Goal: Information Seeking & Learning: Learn about a topic

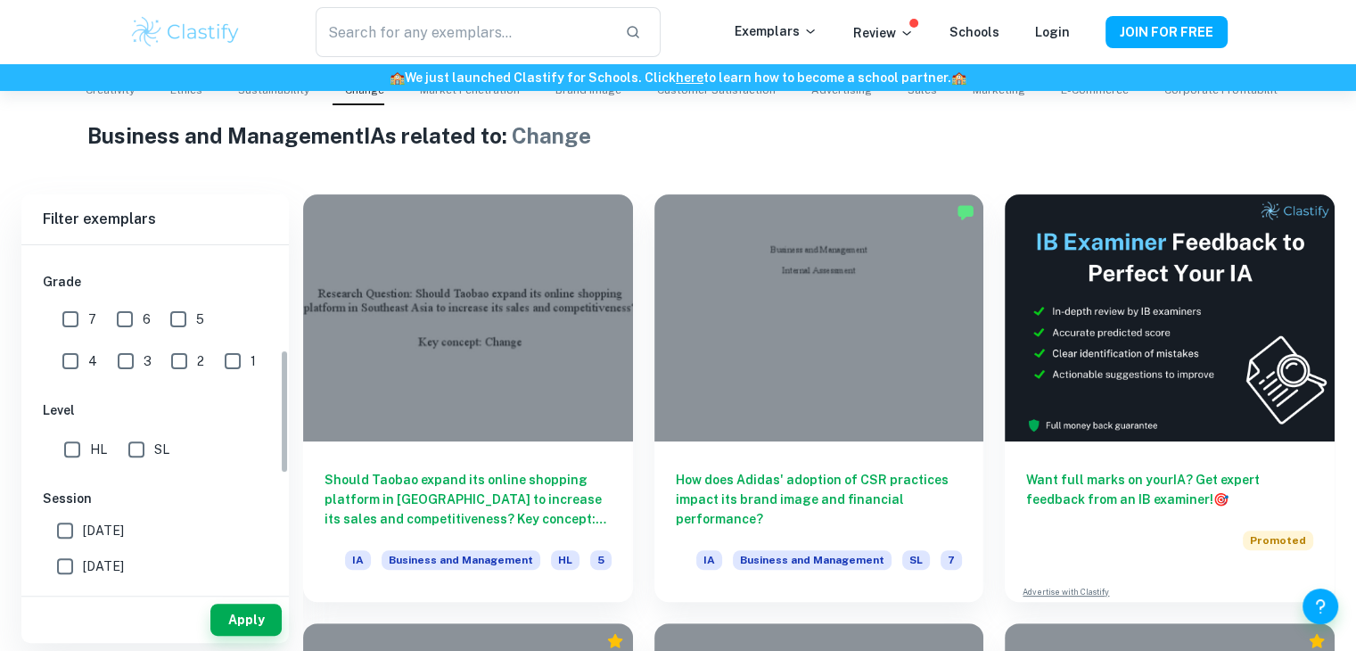
scroll to position [407, 0]
click at [65, 325] on input "7" at bounding box center [71, 319] width 36 height 36
checkbox input "true"
drag, startPoint x: 103, startPoint y: 322, endPoint x: 115, endPoint y: 321, distance: 11.6
click at [115, 321] on div "7 6 5 4 3 2 1" at bounding box center [158, 337] width 230 height 83
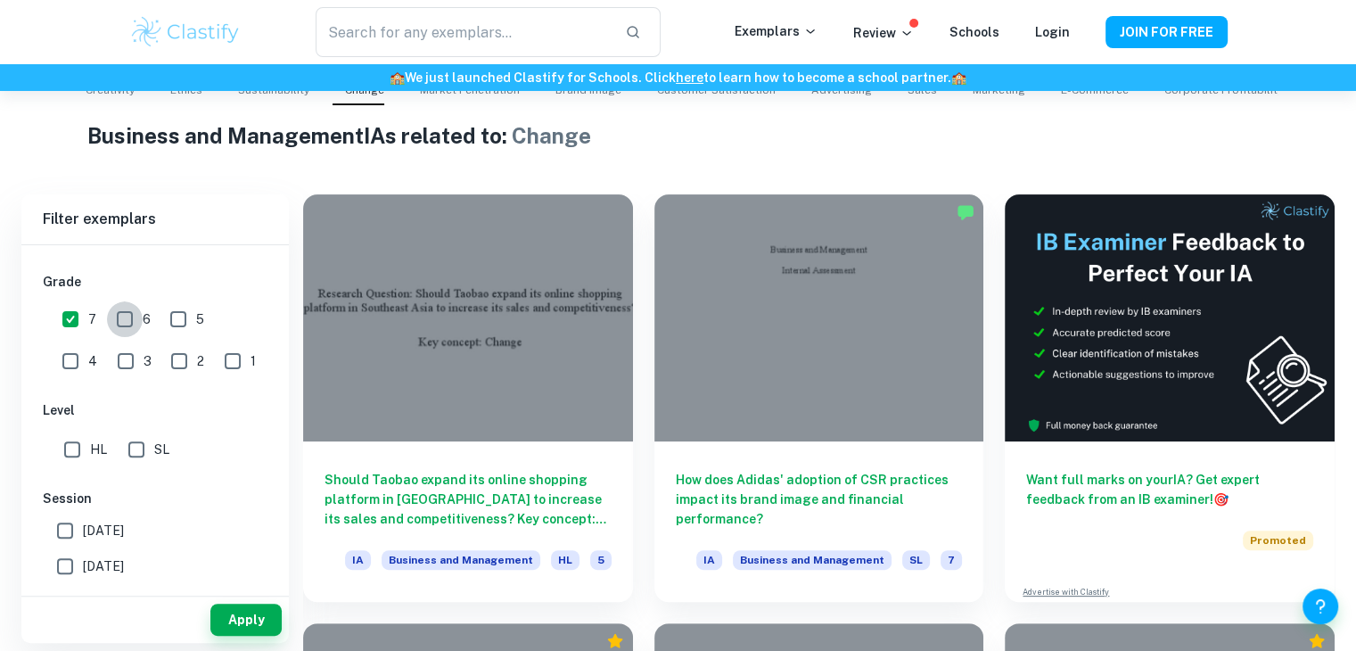
click at [115, 321] on input "6" at bounding box center [125, 319] width 36 height 36
checkbox input "true"
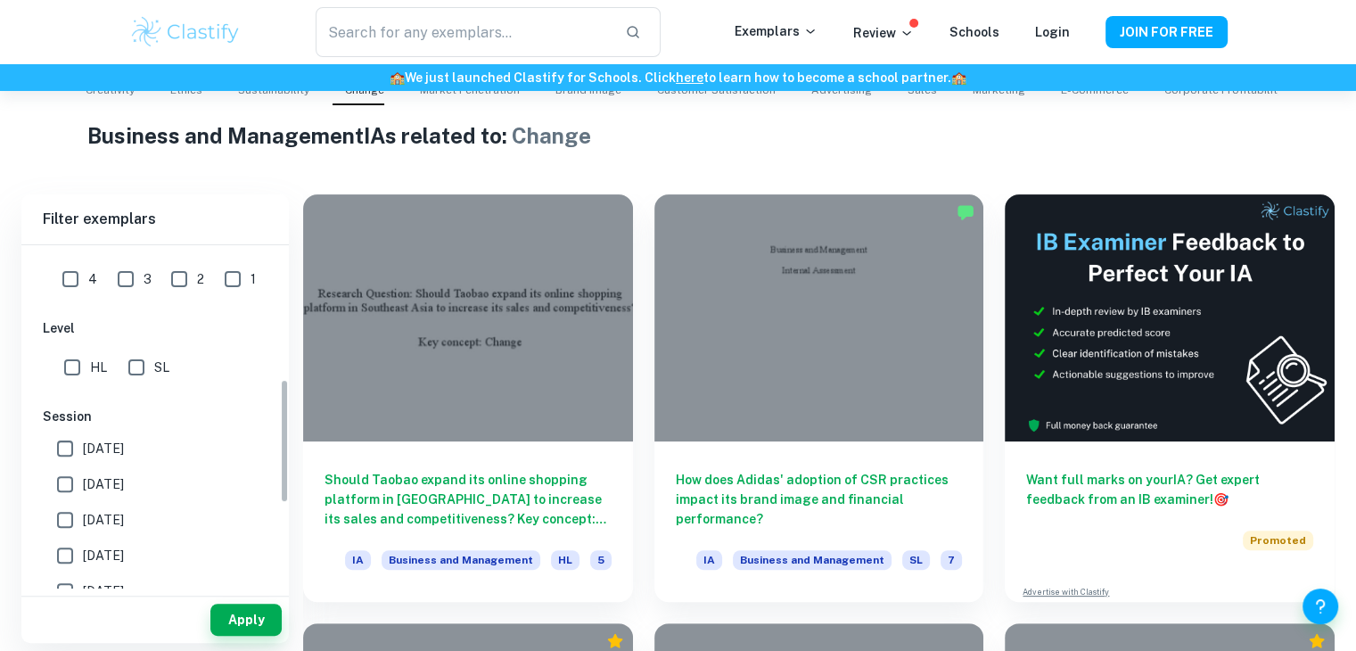
scroll to position [371, 0]
click at [77, 358] on input "HL" at bounding box center [72, 366] width 36 height 36
checkbox input "true"
click at [140, 354] on input "SL" at bounding box center [137, 366] width 36 height 36
checkbox input "true"
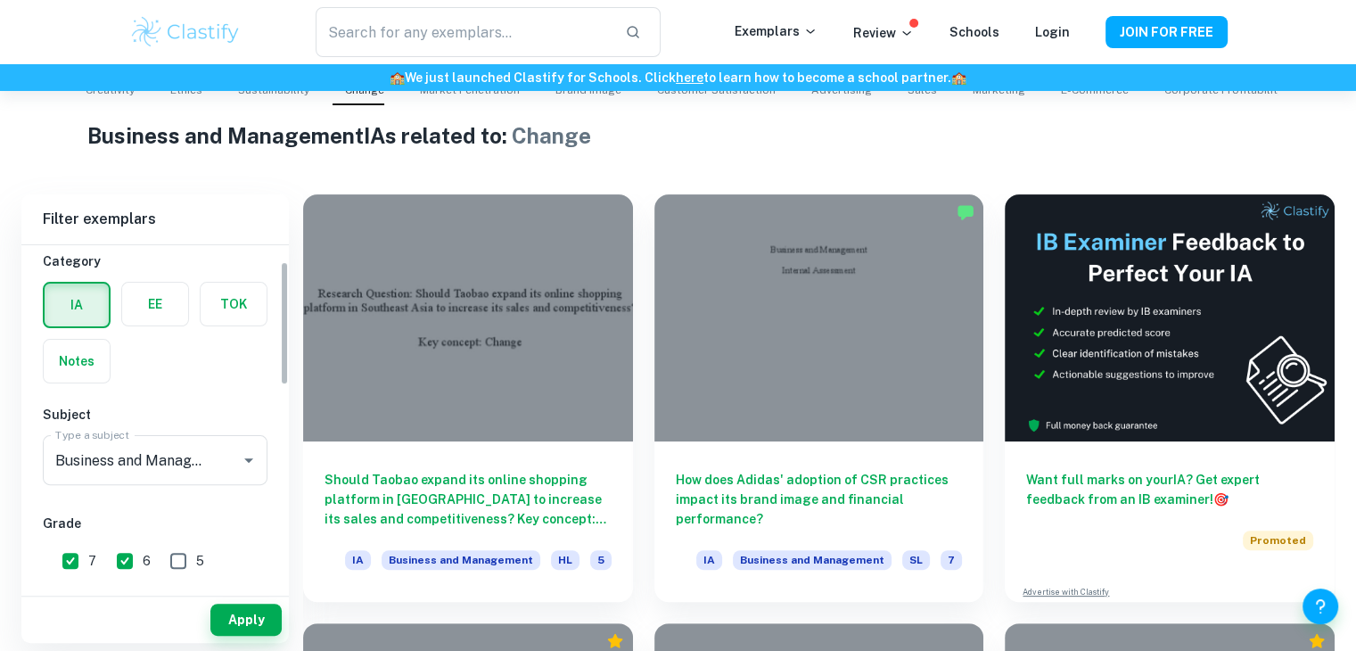
scroll to position [0, 0]
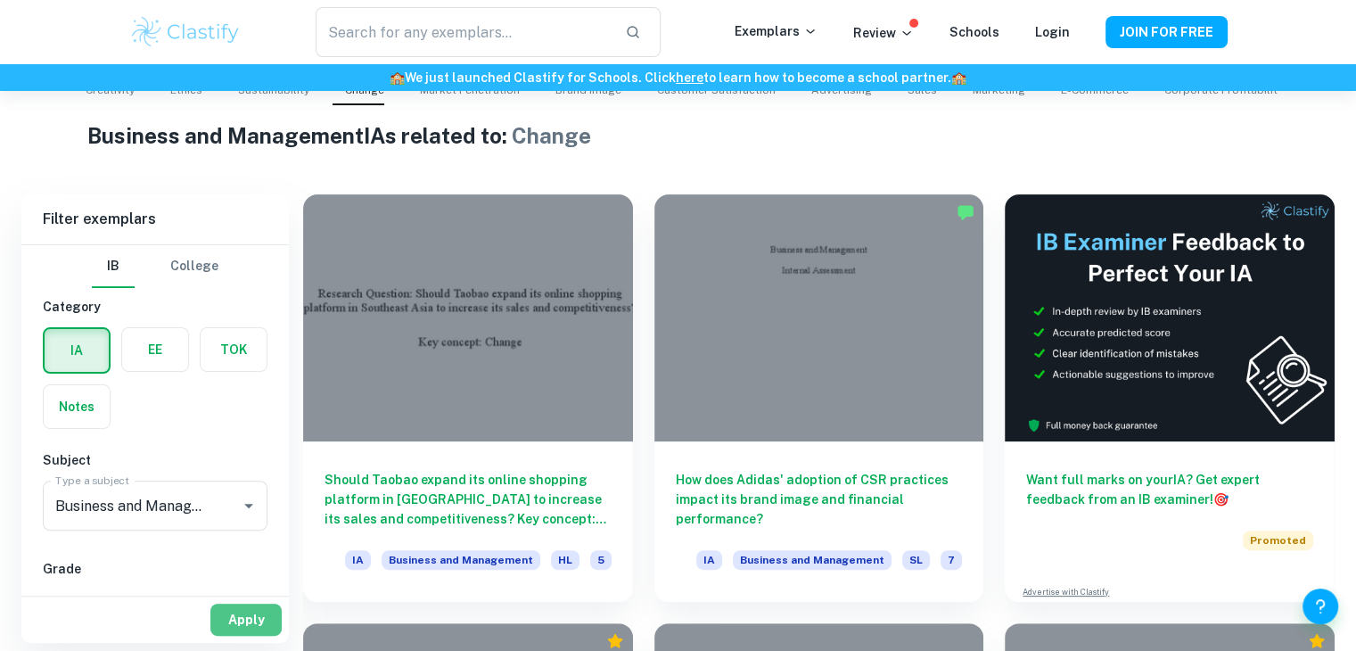
click at [234, 615] on button "Apply" at bounding box center [245, 620] width 71 height 32
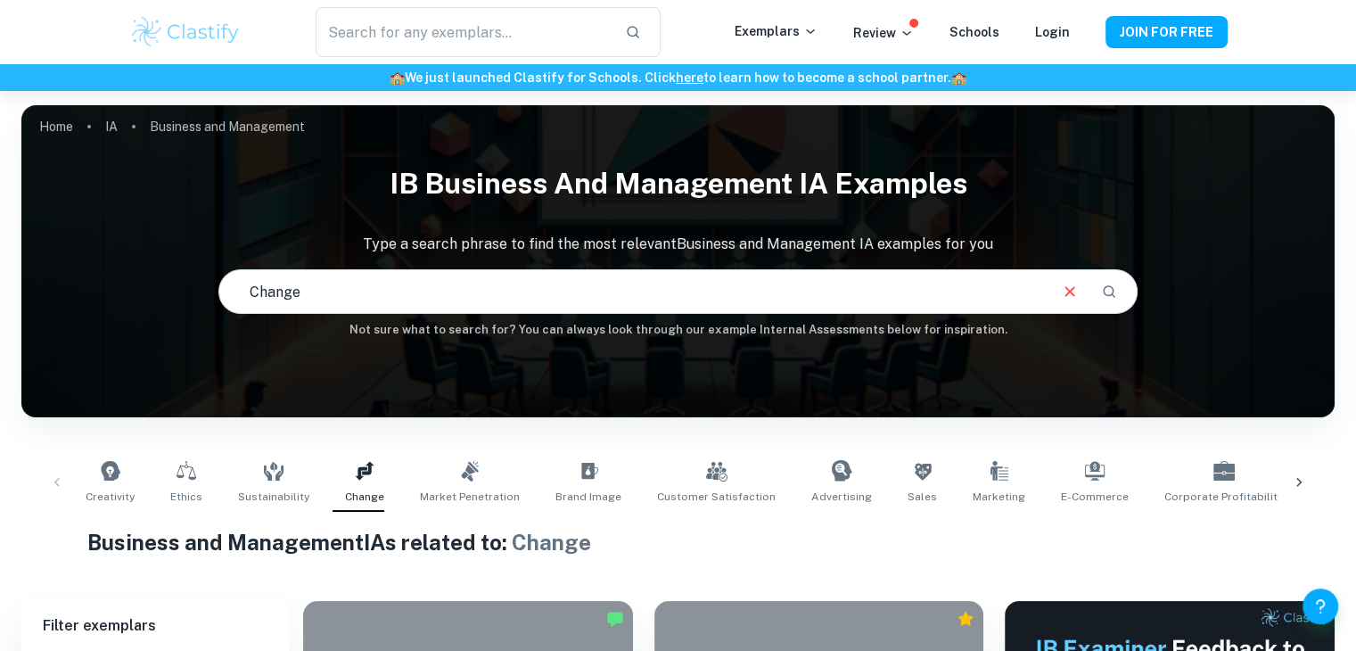
click at [592, 304] on input "Change" at bounding box center [632, 292] width 826 height 50
type input "Change tiktok"
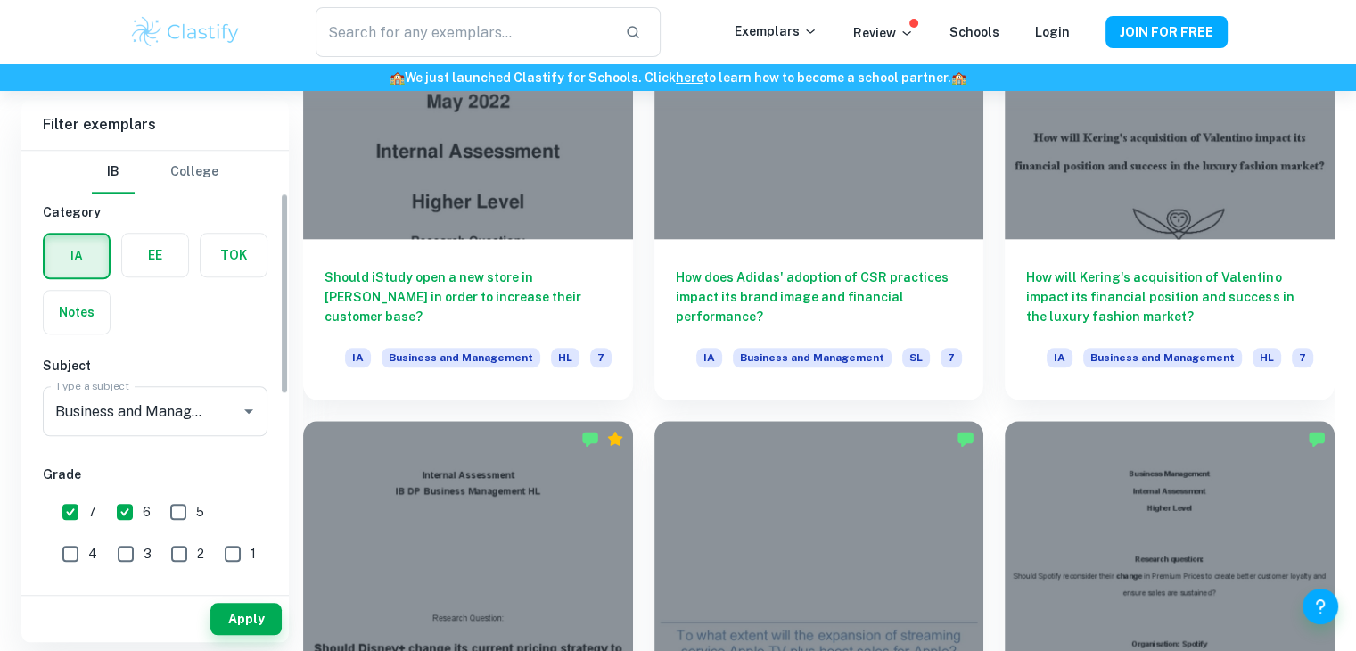
scroll to position [226, 0]
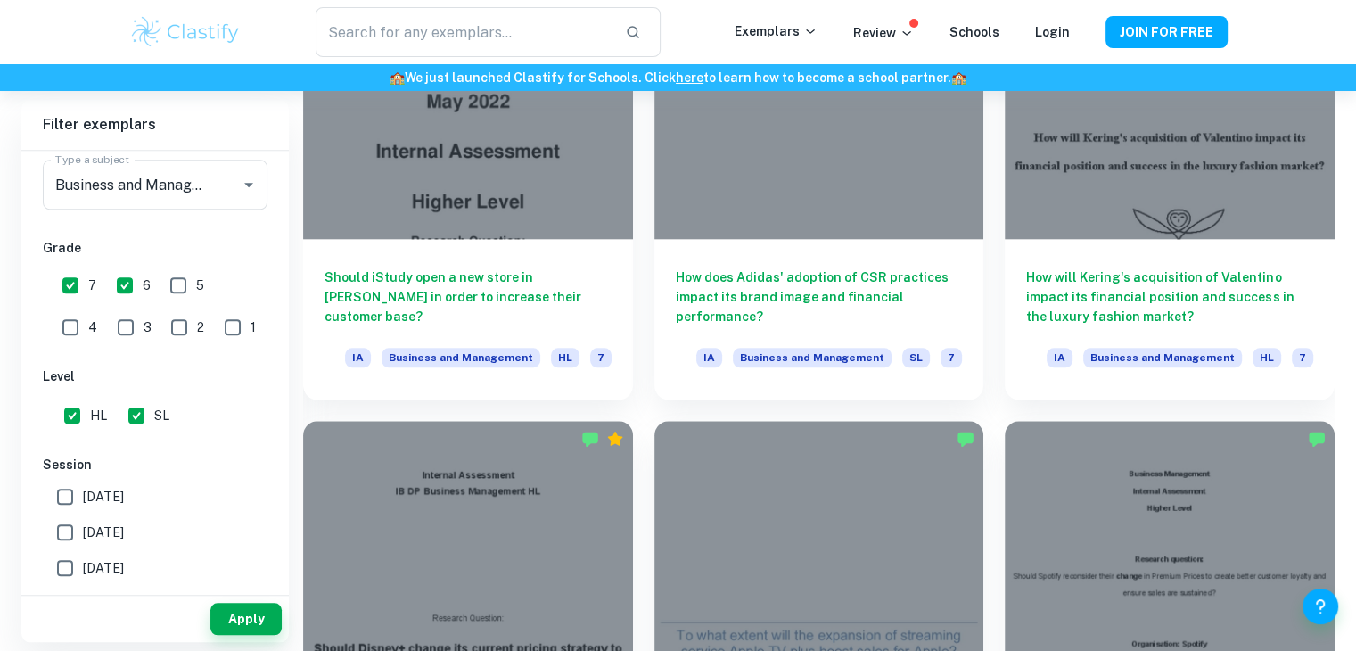
click at [98, 498] on span "May 2026" at bounding box center [103, 497] width 41 height 20
click at [83, 498] on input "May 2026" at bounding box center [65, 497] width 36 height 36
checkbox input "true"
click at [107, 531] on span "[DATE]" at bounding box center [103, 532] width 41 height 20
click at [83, 531] on input "[DATE]" at bounding box center [65, 532] width 36 height 36
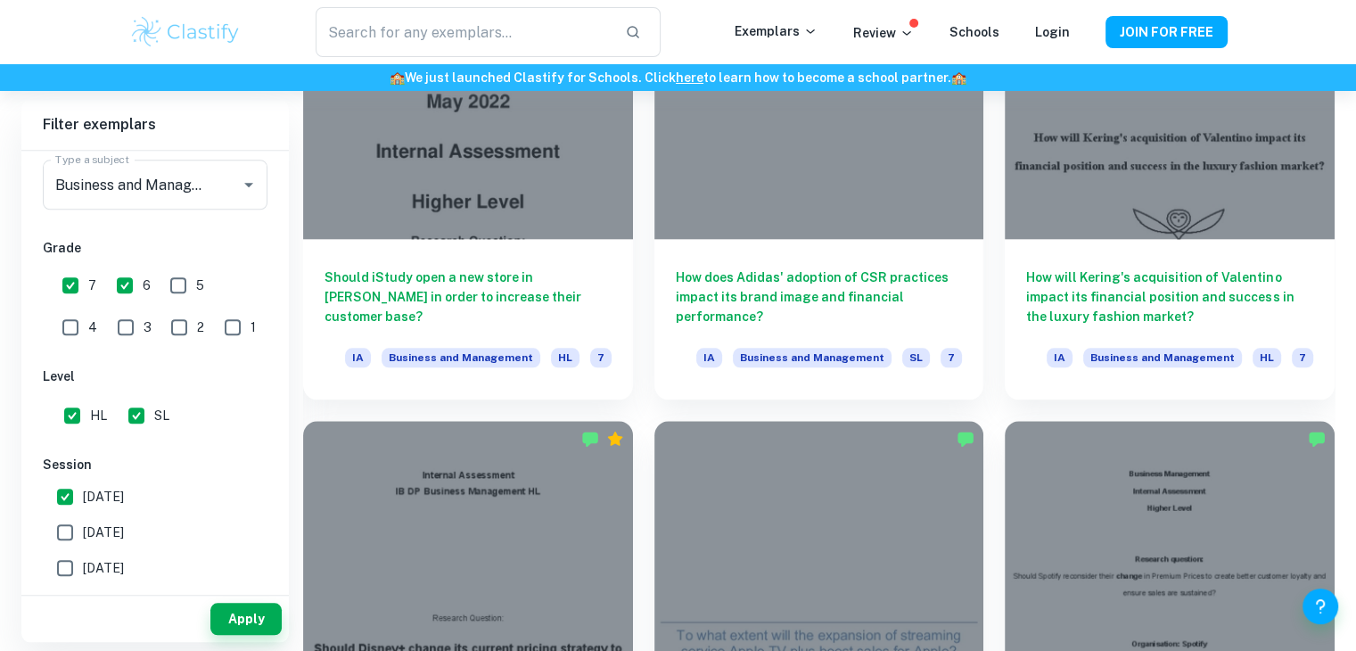
checkbox input "true"
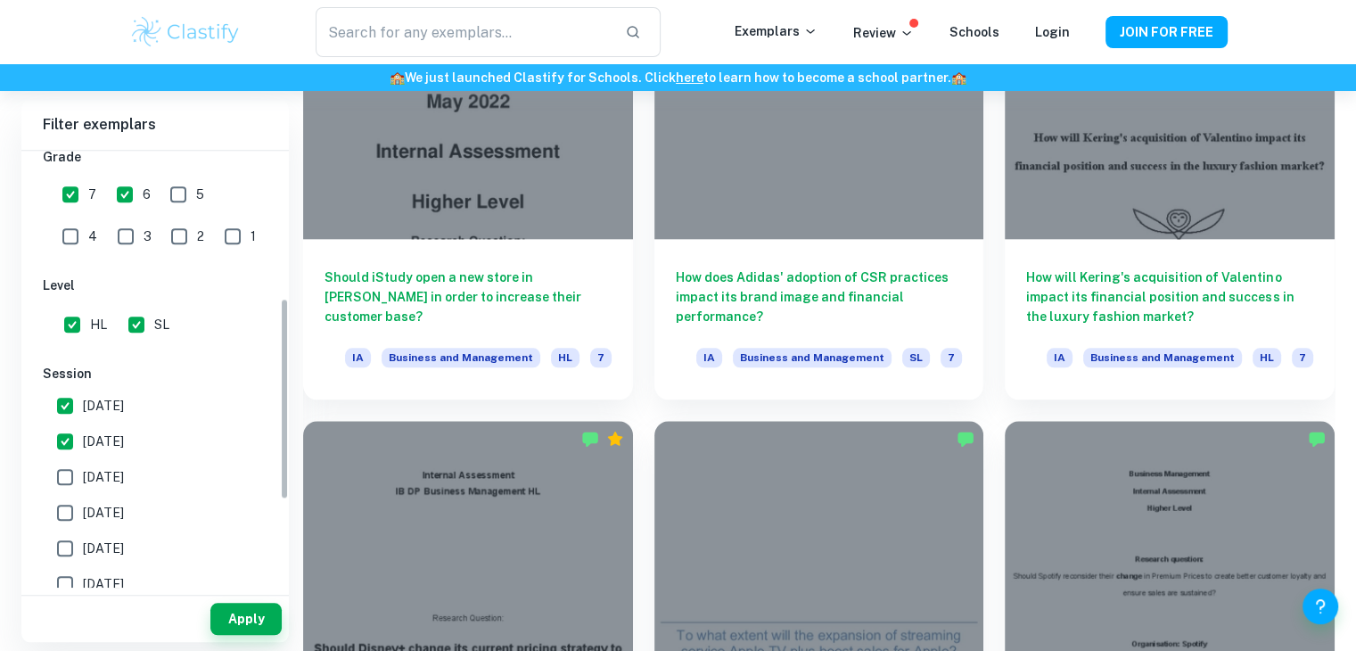
scroll to position [319, 0]
click at [103, 482] on span "November 2024" at bounding box center [103, 475] width 41 height 20
click at [83, 482] on input "November 2024" at bounding box center [65, 475] width 36 height 36
checkbox input "true"
click at [107, 518] on span "May 2024" at bounding box center [103, 511] width 41 height 20
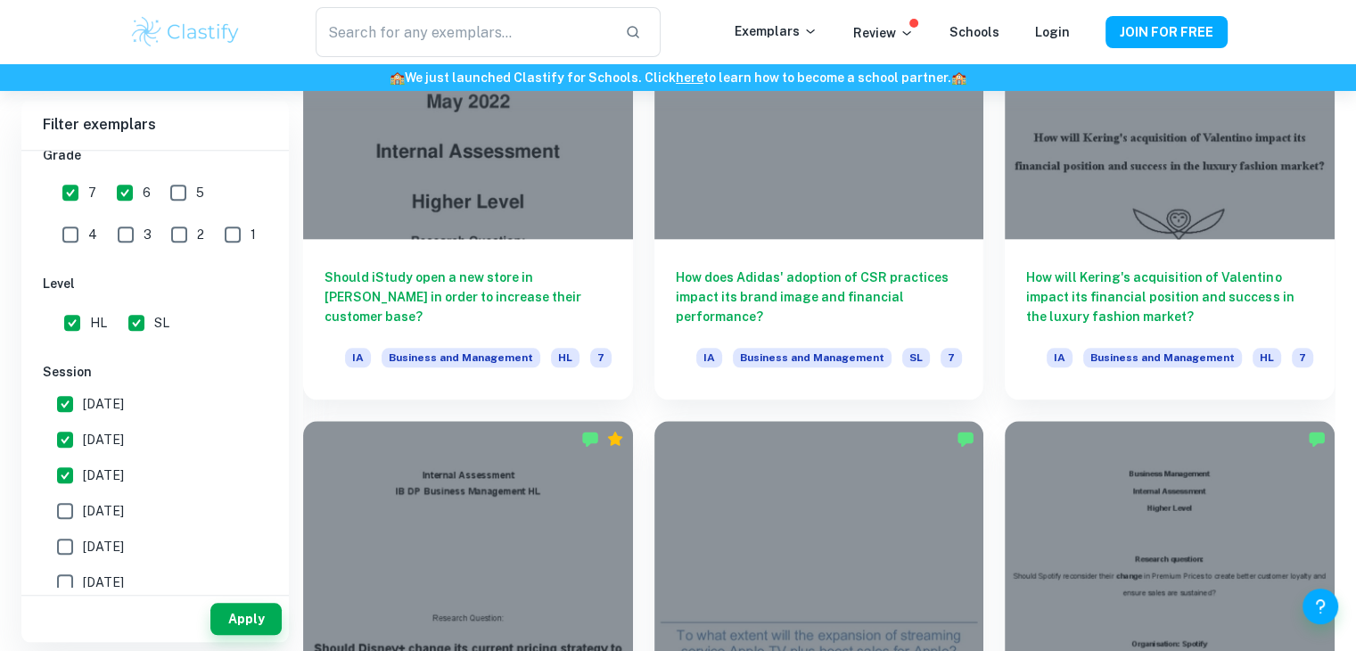
click at [83, 518] on input "May 2024" at bounding box center [65, 511] width 36 height 36
checkbox input "true"
click at [224, 610] on button "Apply" at bounding box center [245, 619] width 71 height 32
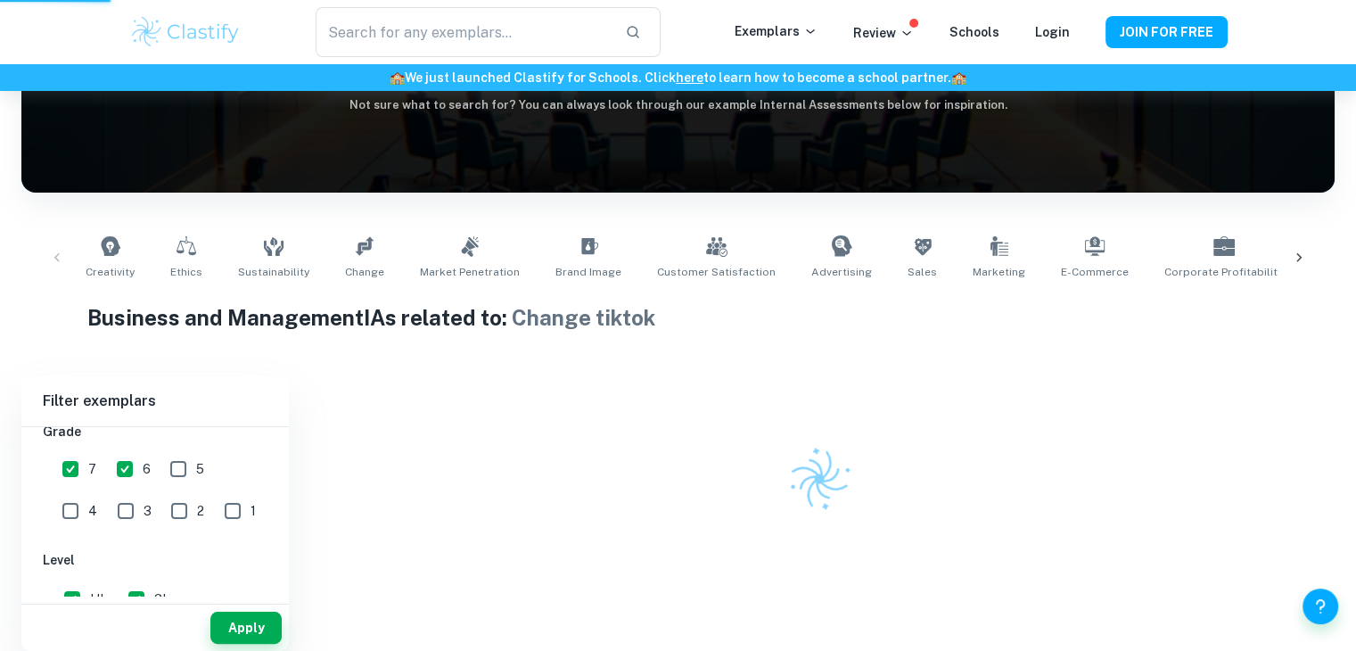
scroll to position [218, 0]
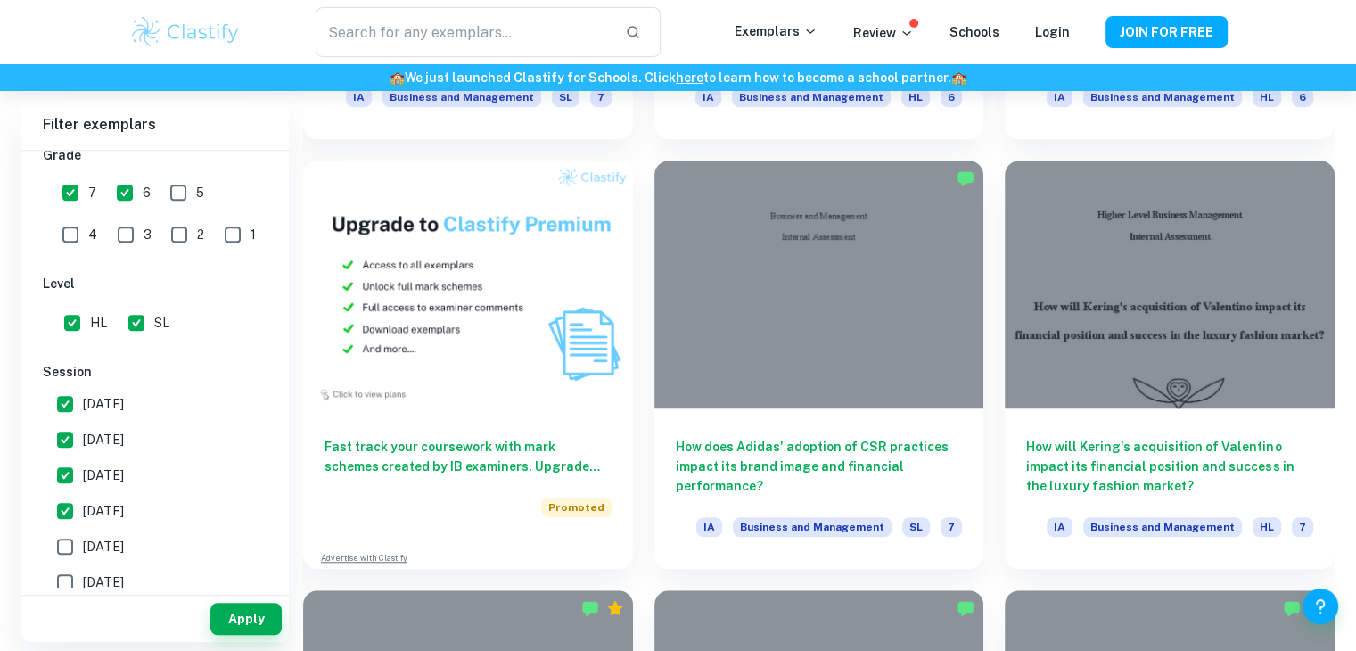
scroll to position [1302, 0]
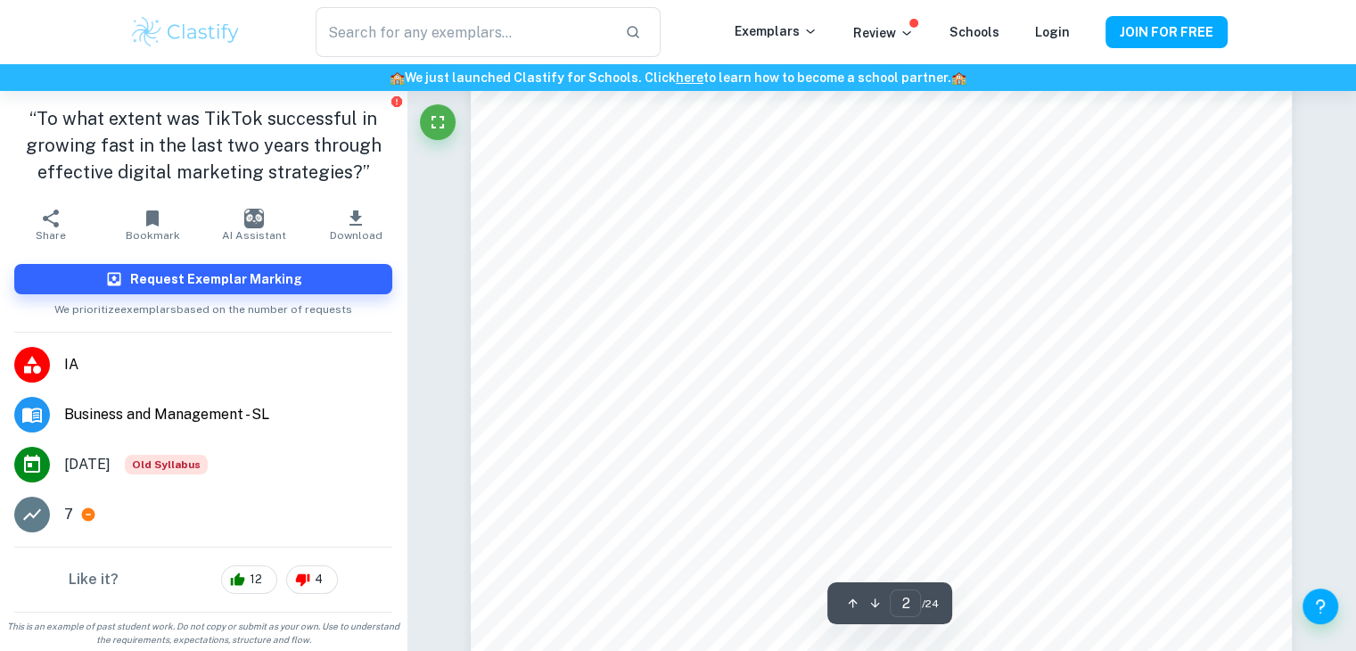
scroll to position [1717, 0]
type input "15"
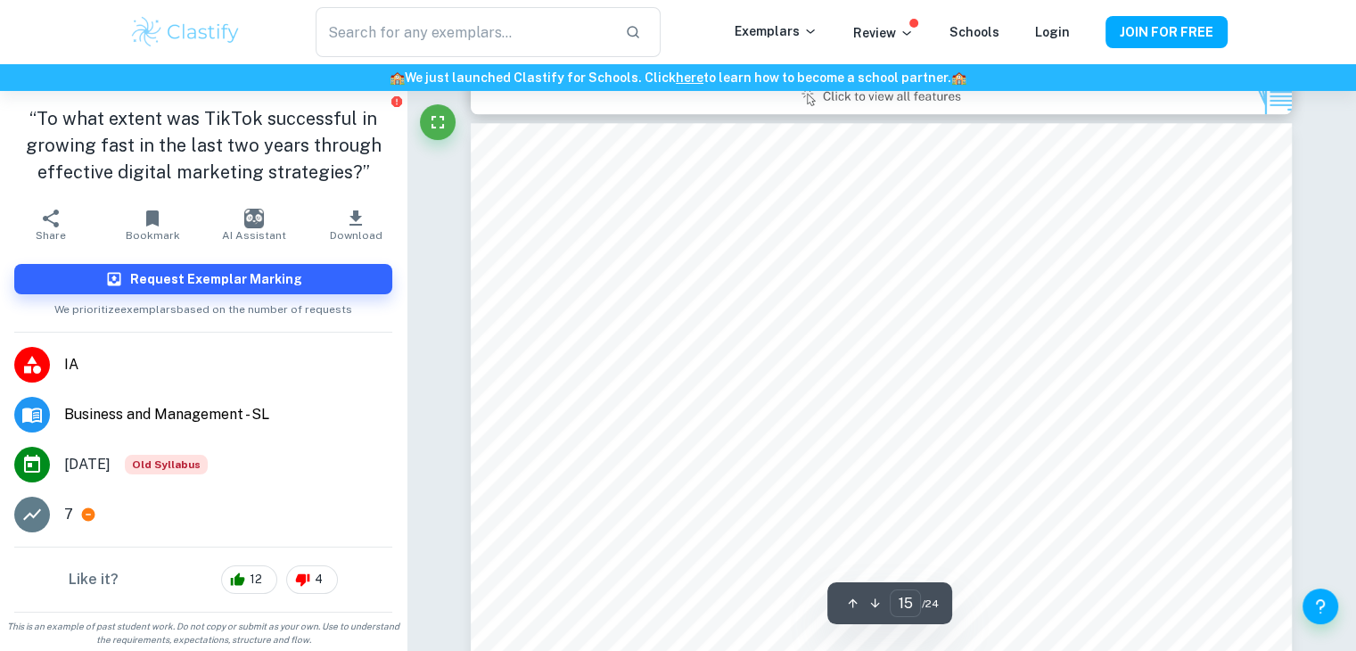
scroll to position [15517, 0]
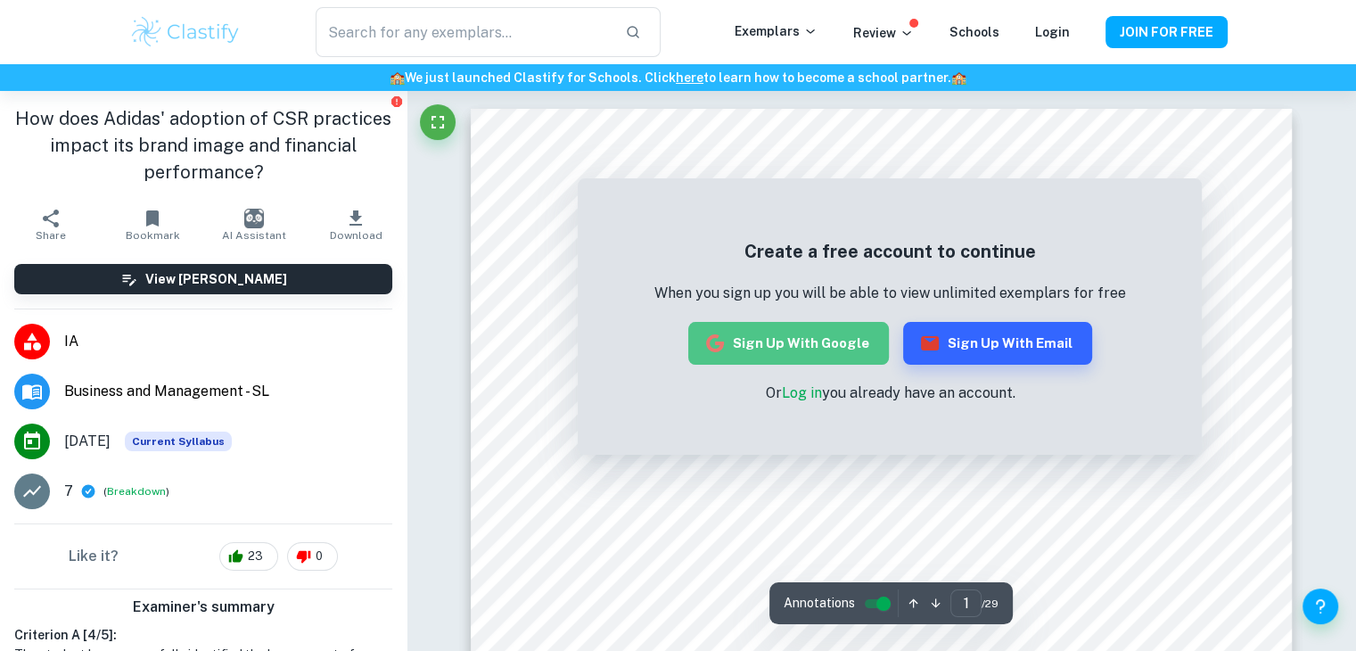
click at [845, 349] on button "Sign up with Google" at bounding box center [788, 343] width 201 height 43
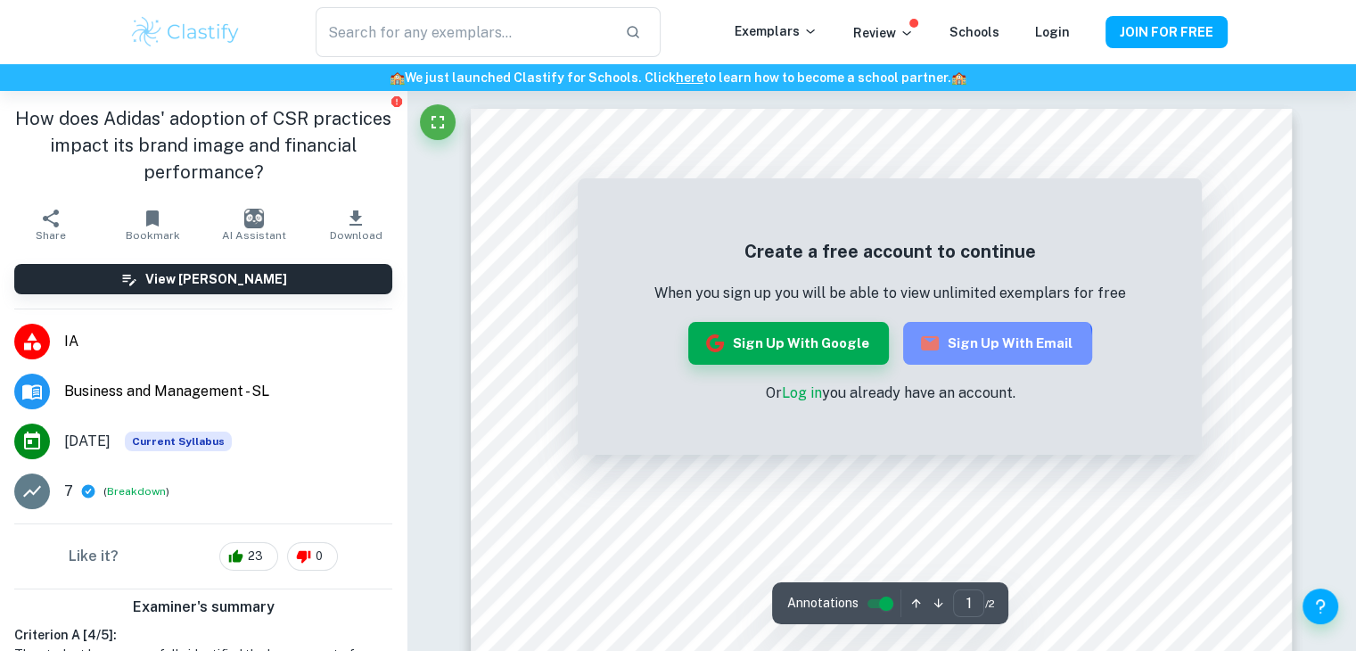
click at [988, 349] on button "Sign up with Email" at bounding box center [997, 343] width 189 height 43
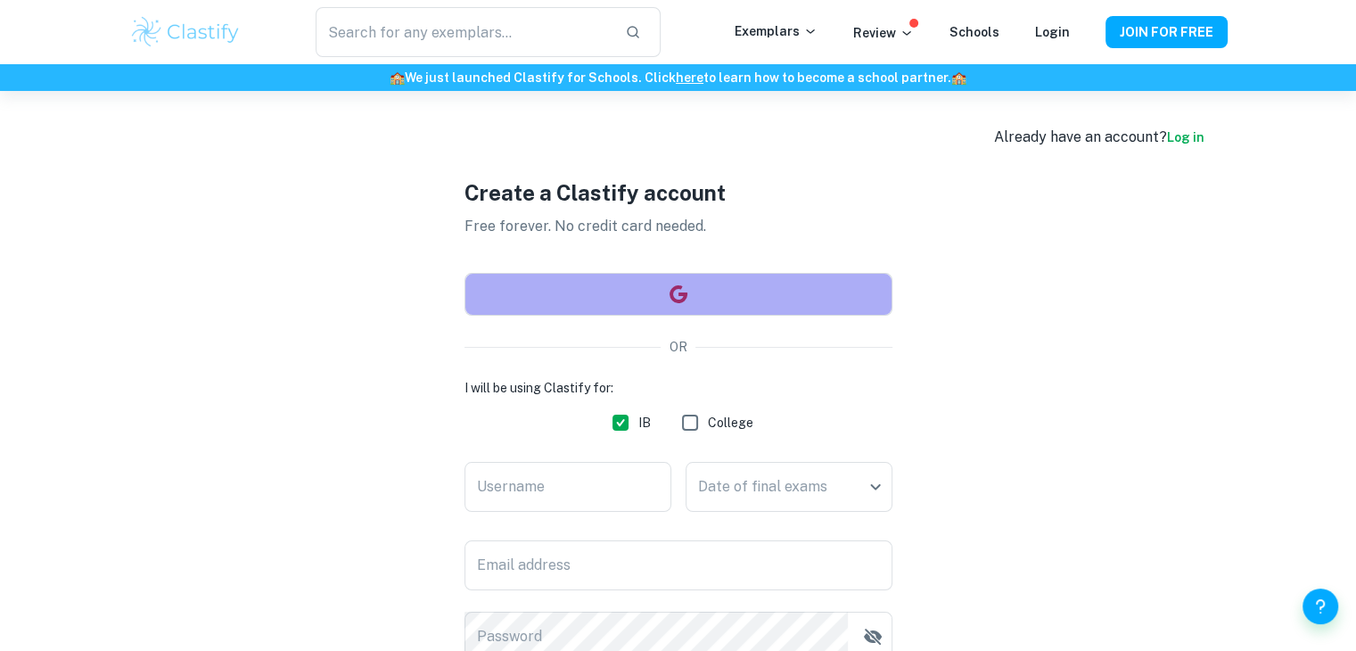
click at [774, 305] on button "button" at bounding box center [678, 294] width 428 height 43
